Goal: Transaction & Acquisition: Purchase product/service

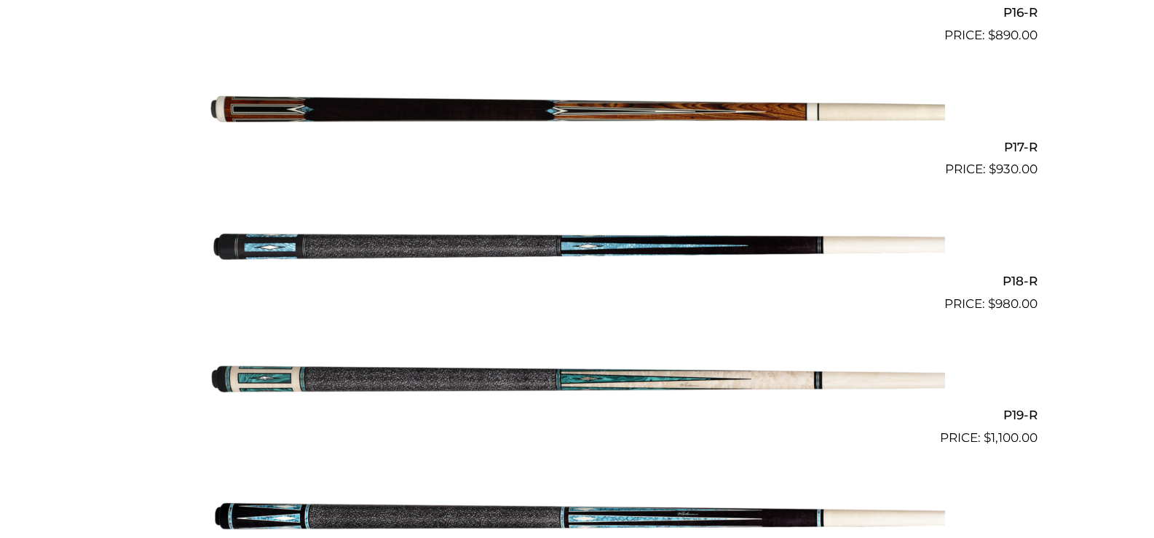
scroll to position [2587, 0]
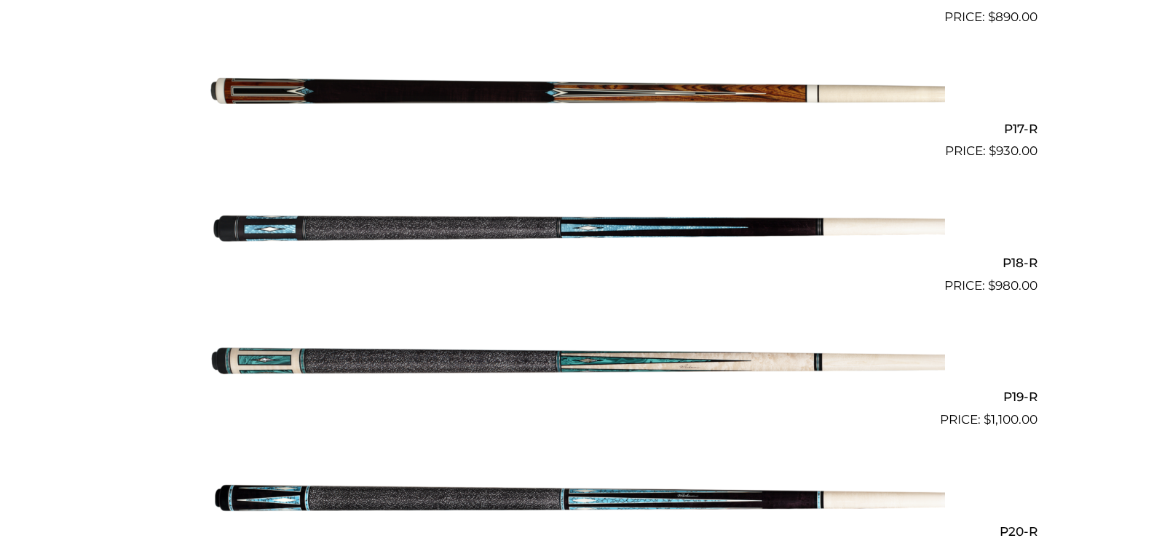
click at [513, 86] on img at bounding box center [578, 94] width 736 height 122
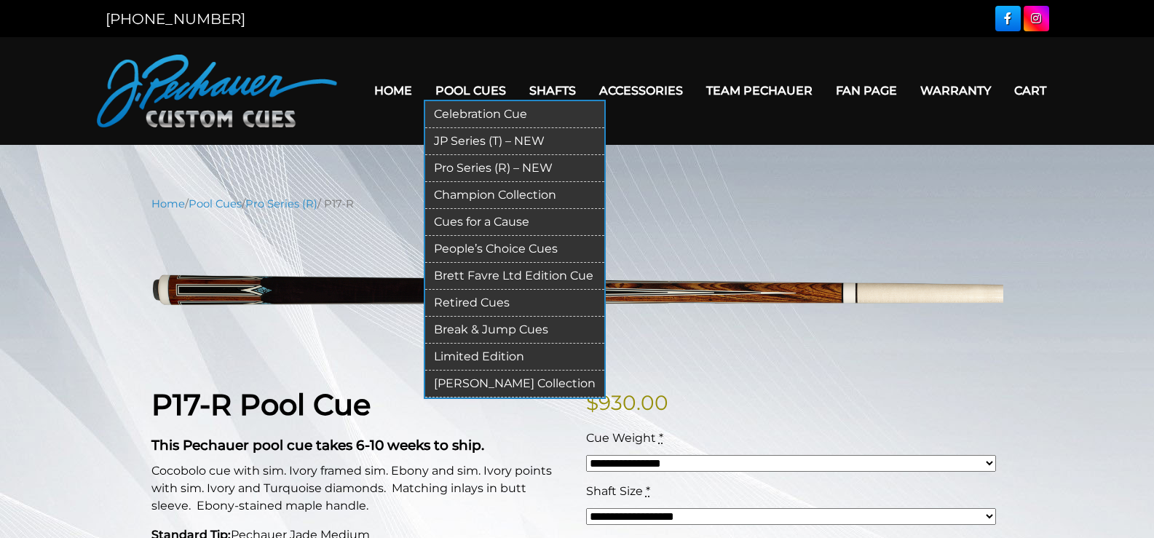
click at [473, 192] on link "Champion Collection" at bounding box center [514, 195] width 179 height 27
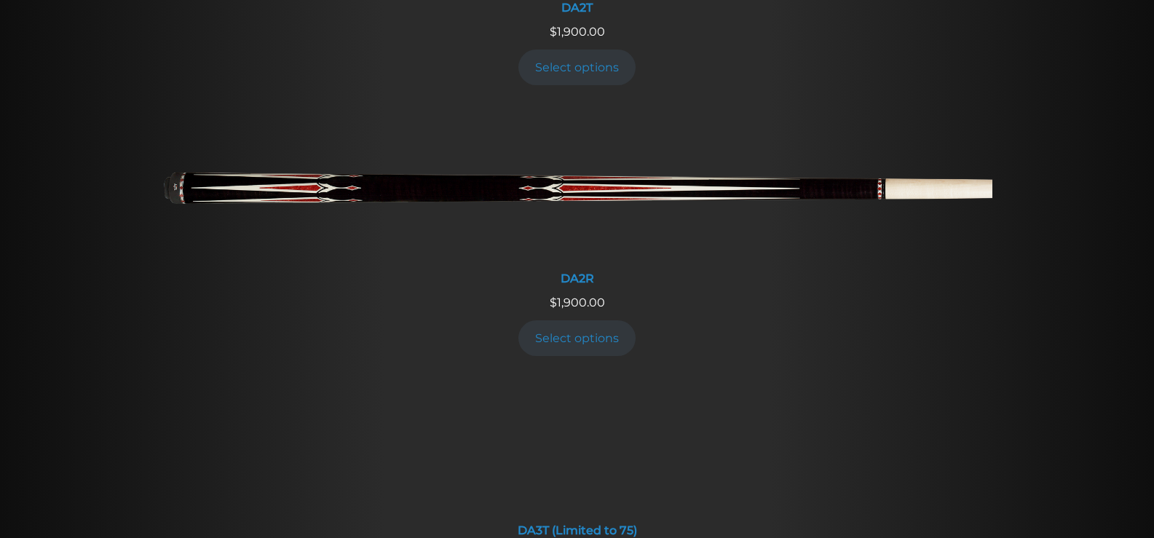
scroll to position [2235, 0]
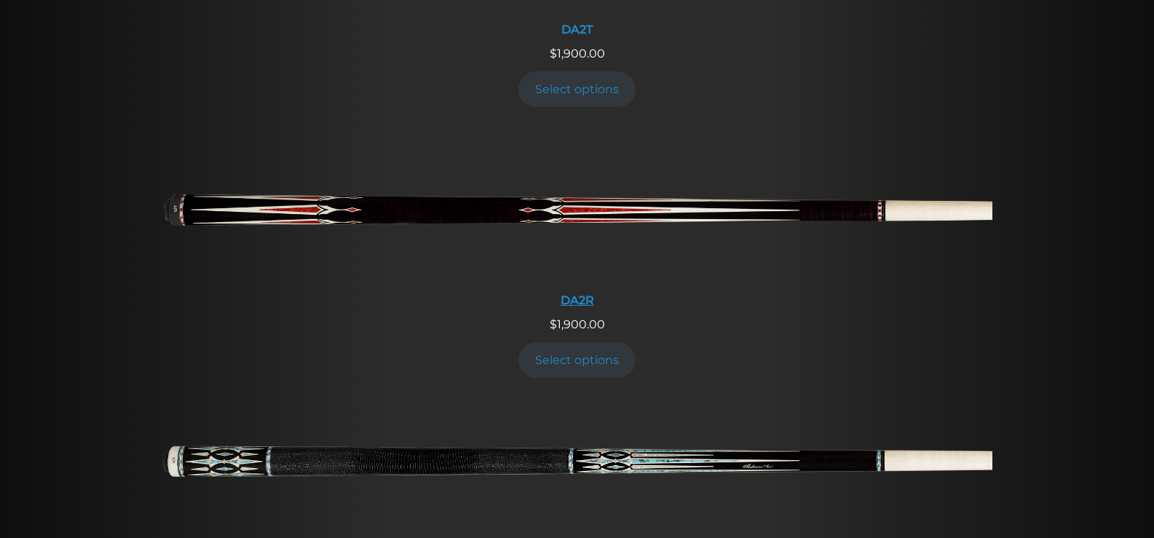
click at [583, 214] on img at bounding box center [577, 215] width 830 height 138
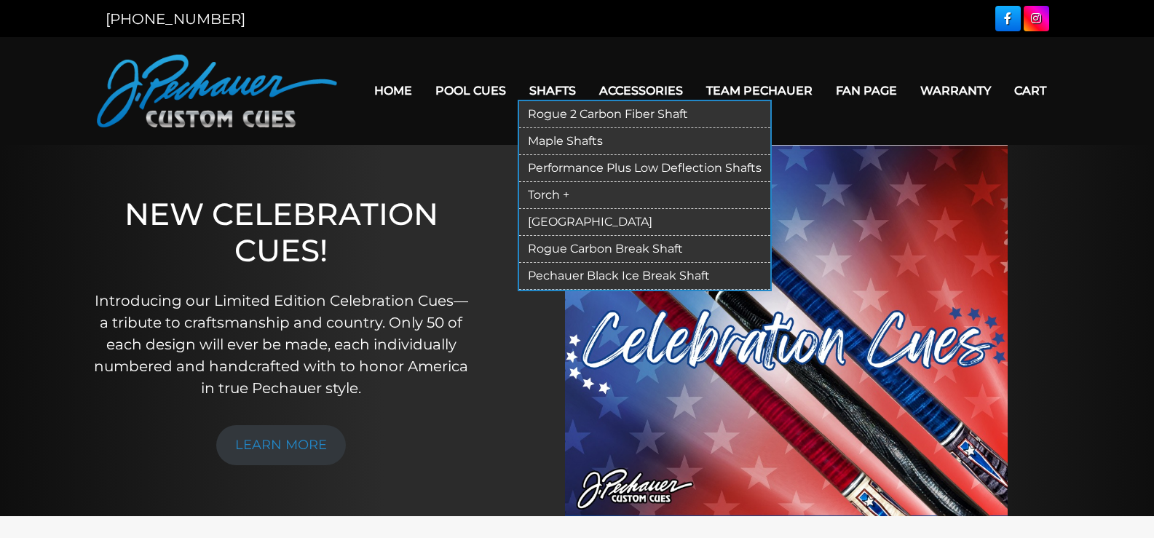
click at [554, 165] on link "Performance Plus Low Deflection Shafts" at bounding box center [644, 168] width 251 height 27
click at [547, 136] on link "Maple Shafts" at bounding box center [644, 141] width 251 height 27
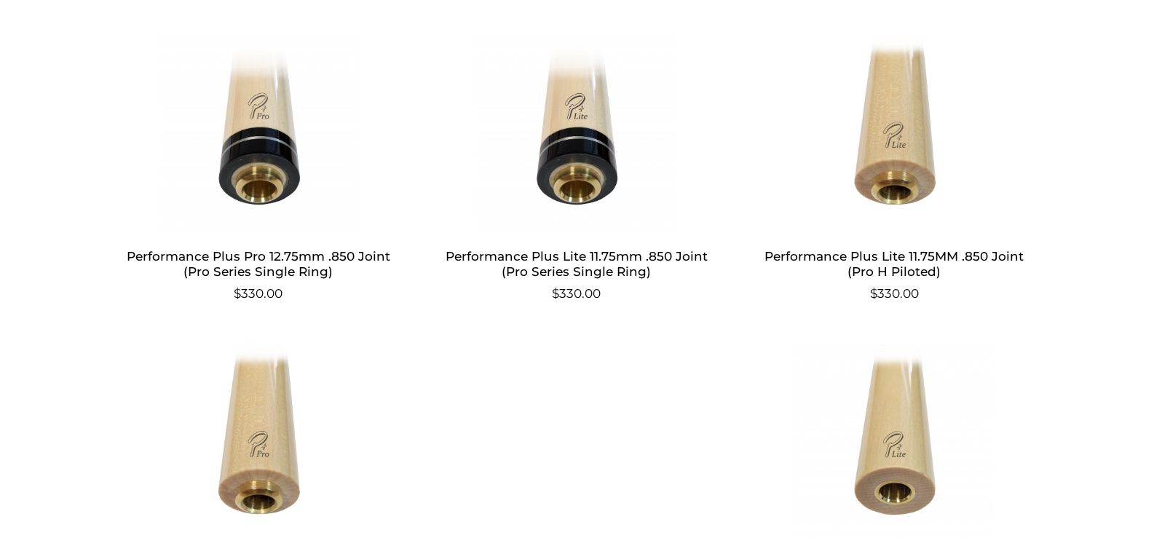
scroll to position [1134, 0]
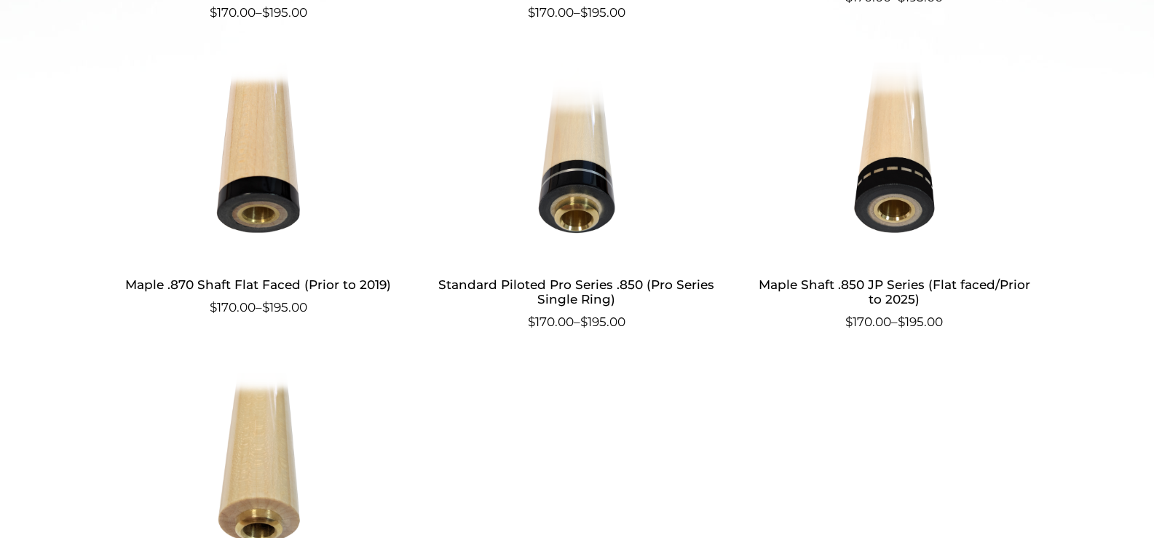
scroll to position [760, 0]
click at [559, 182] on img at bounding box center [576, 161] width 283 height 197
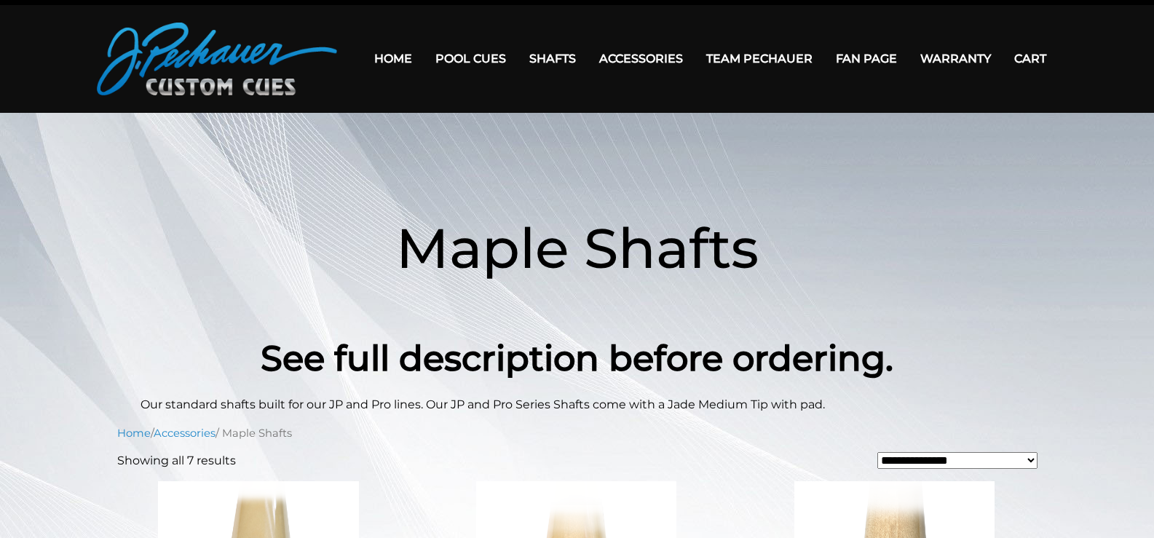
scroll to position [0, 0]
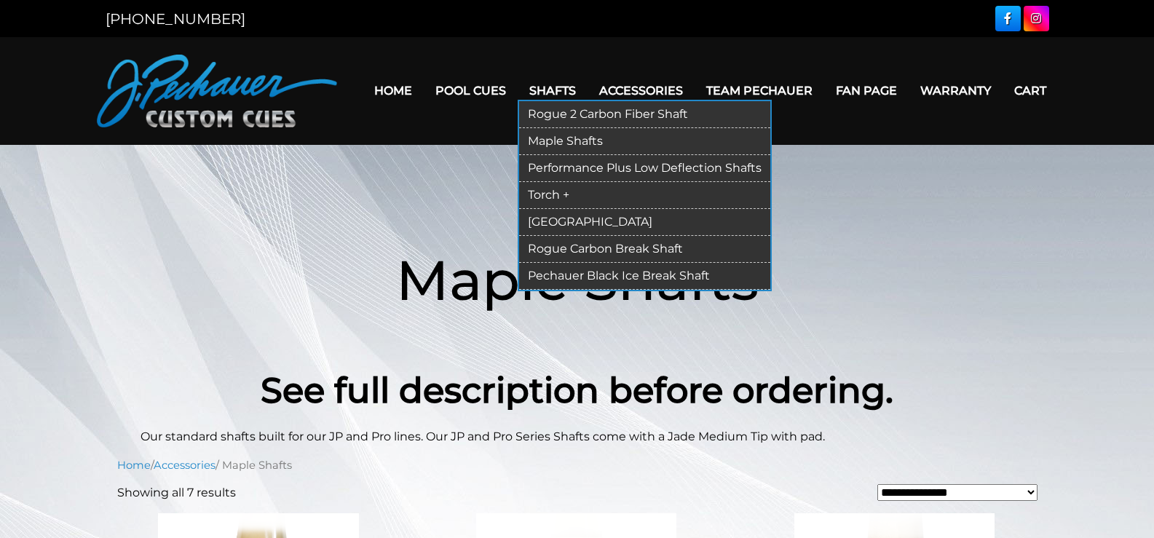
click at [548, 189] on link "Torch +" at bounding box center [644, 195] width 251 height 27
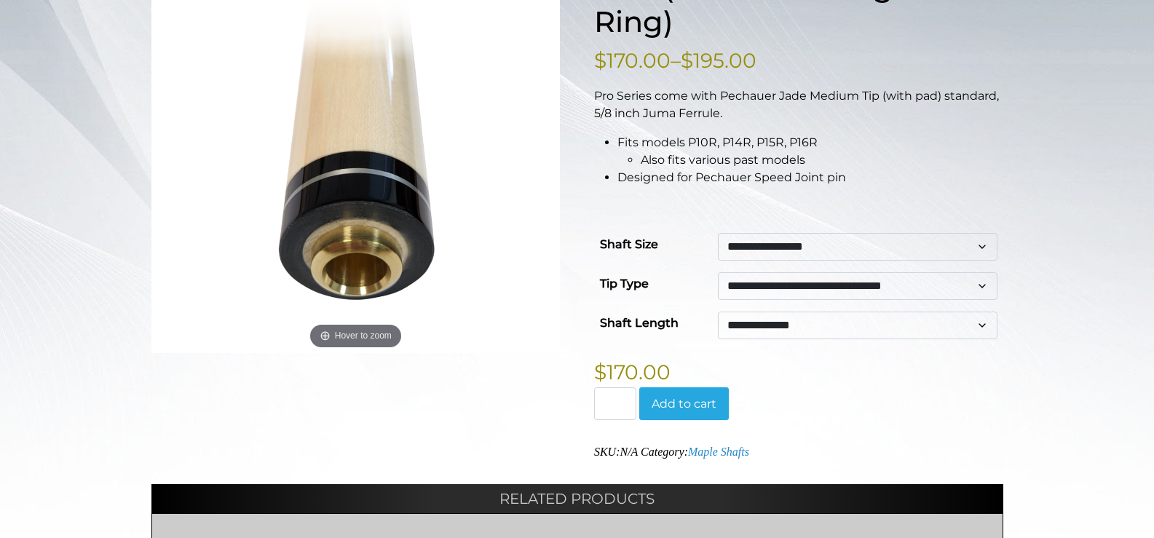
scroll to position [291, 0]
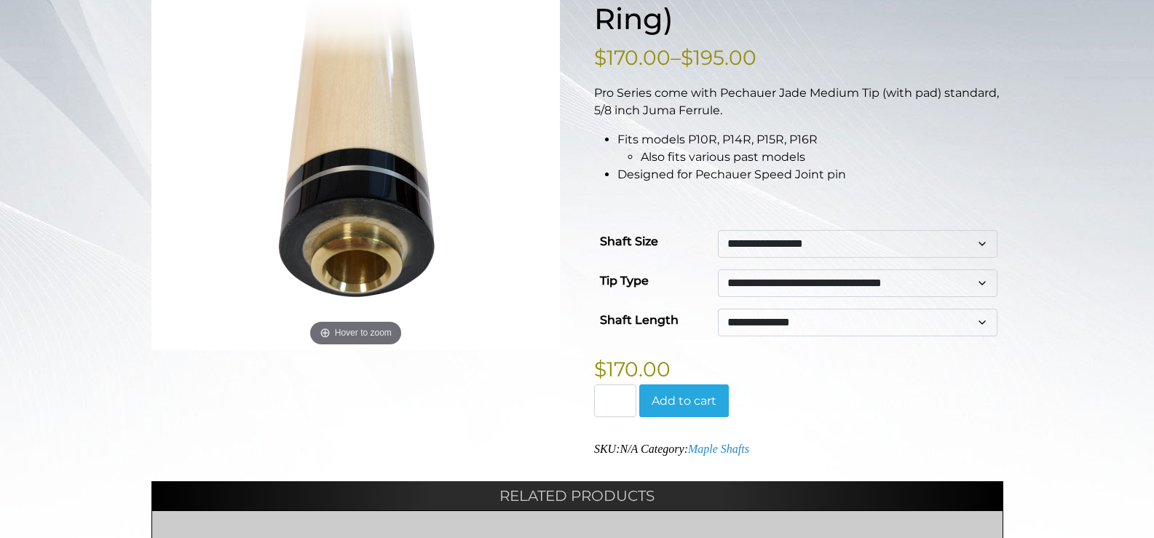
click at [767, 285] on select "**********" at bounding box center [858, 283] width 280 height 28
click at [1035, 175] on div "**********" at bounding box center [577, 334] width 1154 height 859
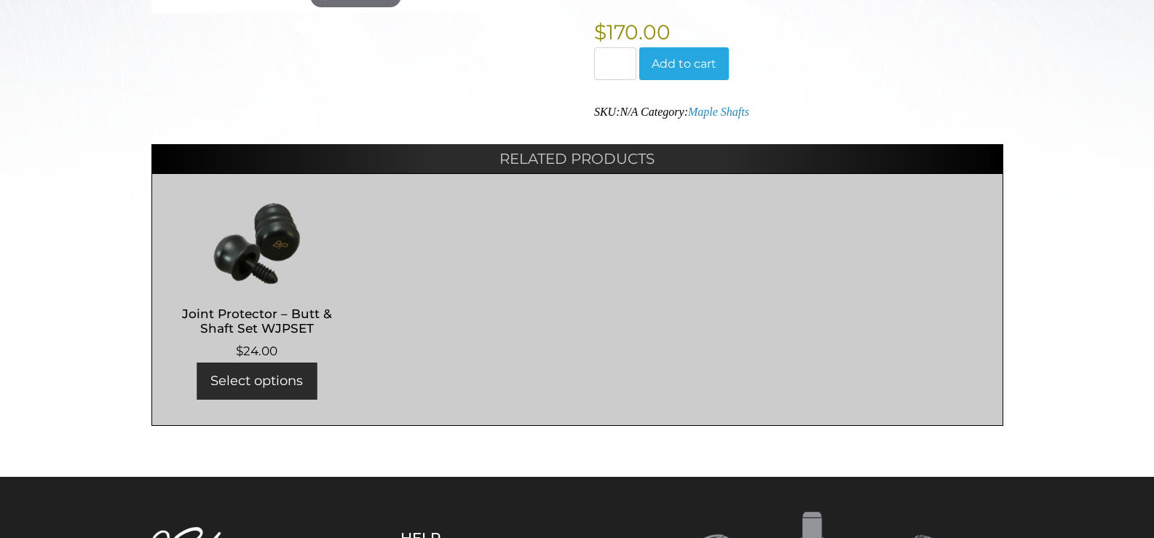
scroll to position [630, 0]
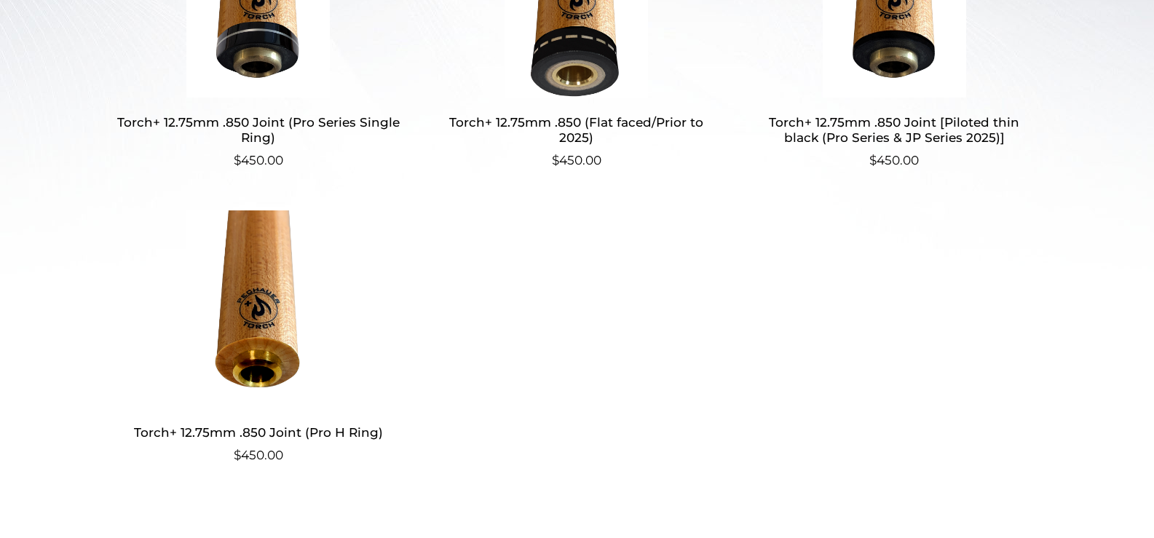
scroll to position [568, 0]
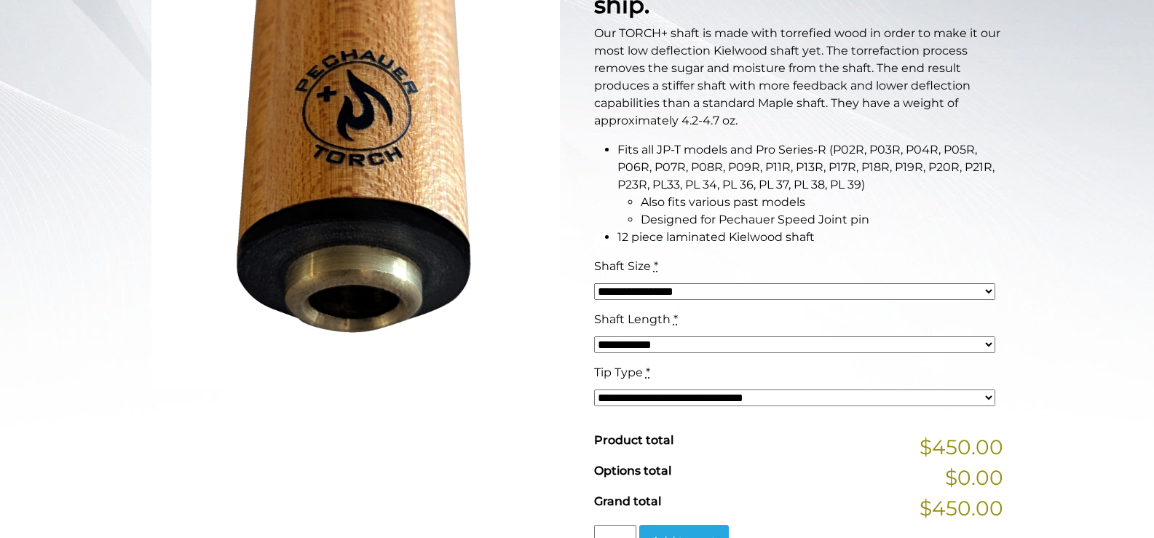
scroll to position [399, 0]
